Goal: Check status: Check status

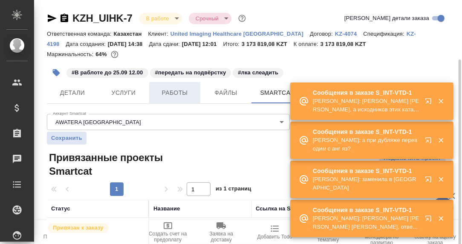
scroll to position [32, 0]
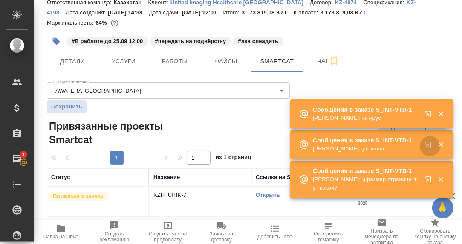
click at [429, 141] on button "button" at bounding box center [429, 146] width 20 height 20
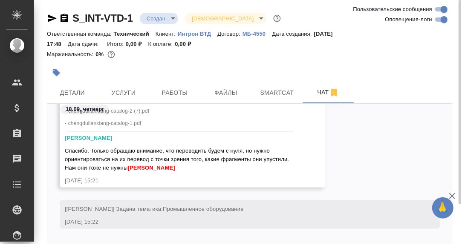
scroll to position [1494, 0]
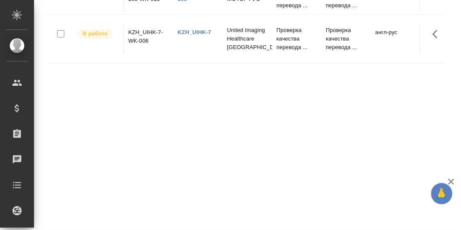
scroll to position [71, 0]
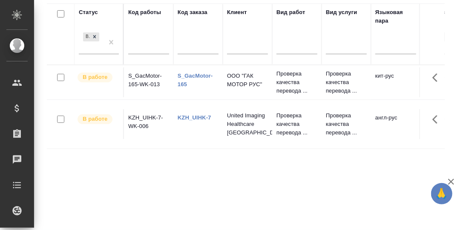
click at [145, 78] on td "S_GacMotor-165-WK-013" at bounding box center [148, 82] width 49 height 30
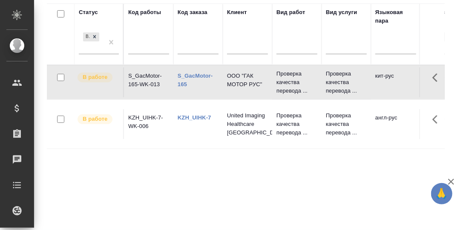
click at [145, 78] on td "S_GacMotor-165-WK-013" at bounding box center [148, 82] width 49 height 30
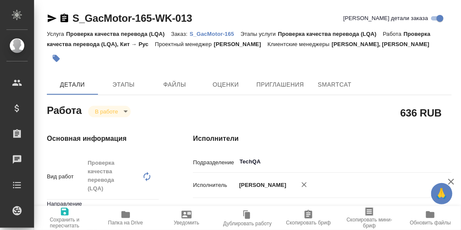
type textarea "x"
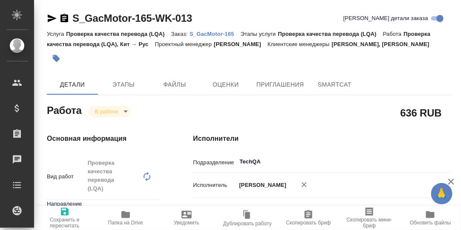
type textarea "x"
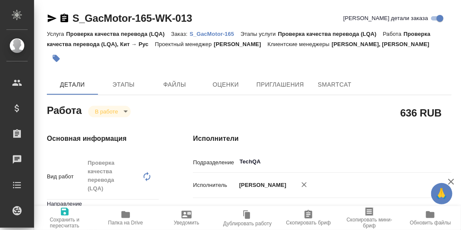
type textarea "x"
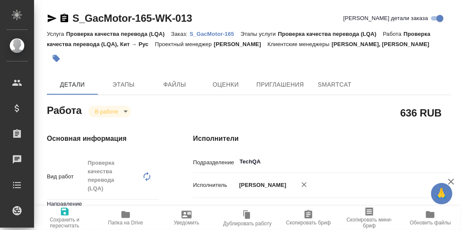
type textarea "x"
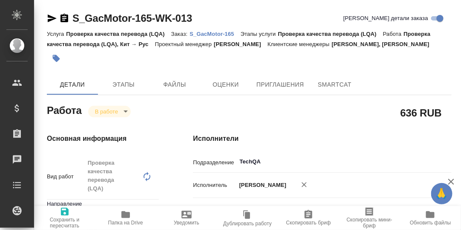
type textarea "x"
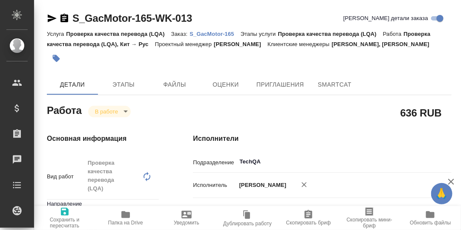
type textarea "x"
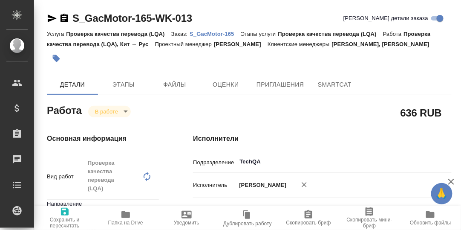
type textarea "x"
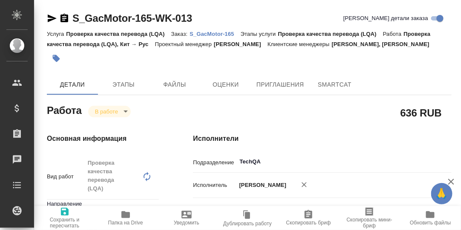
type textarea "x"
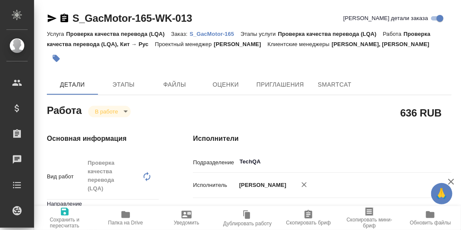
type textarea "x"
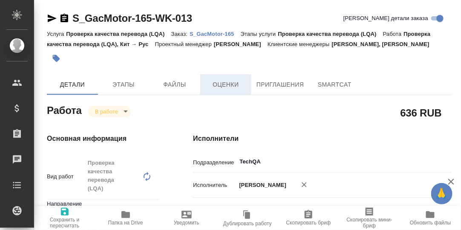
type textarea "x"
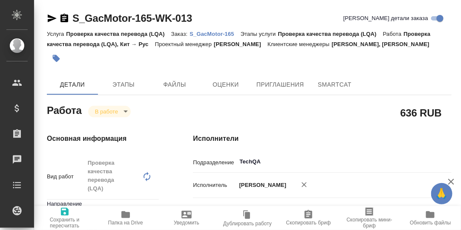
click at [222, 32] on p "S_GacMotor-165" at bounding box center [215, 34] width 51 height 6
type textarea "x"
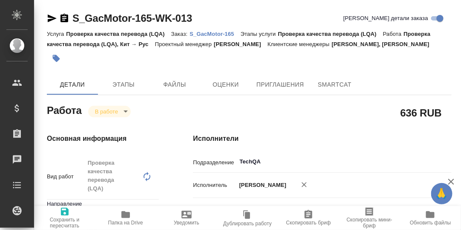
type textarea "x"
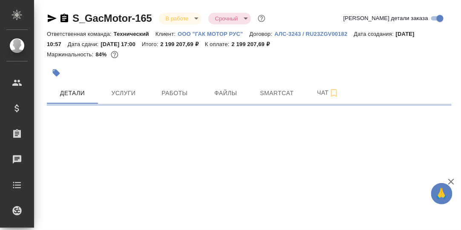
select select "RU"
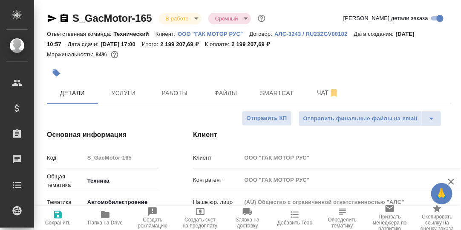
type textarea "x"
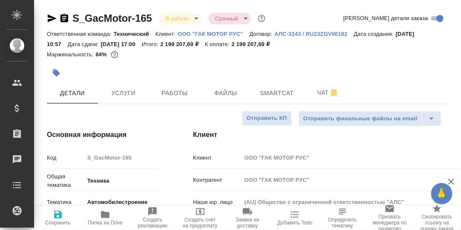
type textarea "x"
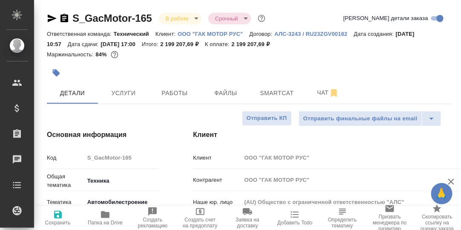
type textarea "x"
click at [276, 92] on span "Smartcat" at bounding box center [276, 93] width 41 height 11
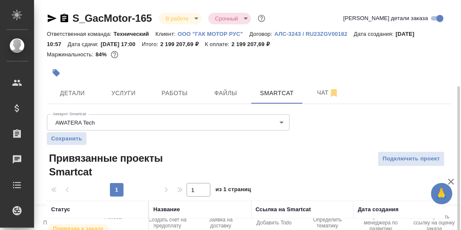
scroll to position [47, 0]
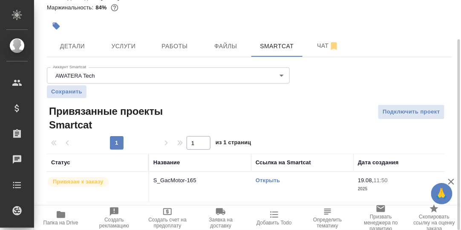
click at [270, 181] on link "Открыть" at bounding box center [268, 180] width 24 height 6
